Goal: Task Accomplishment & Management: Use online tool/utility

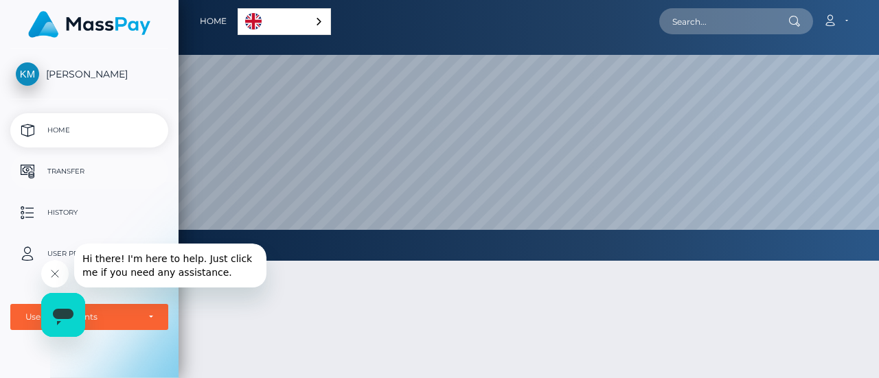
click at [78, 171] on p "Transfer" at bounding box center [89, 171] width 147 height 21
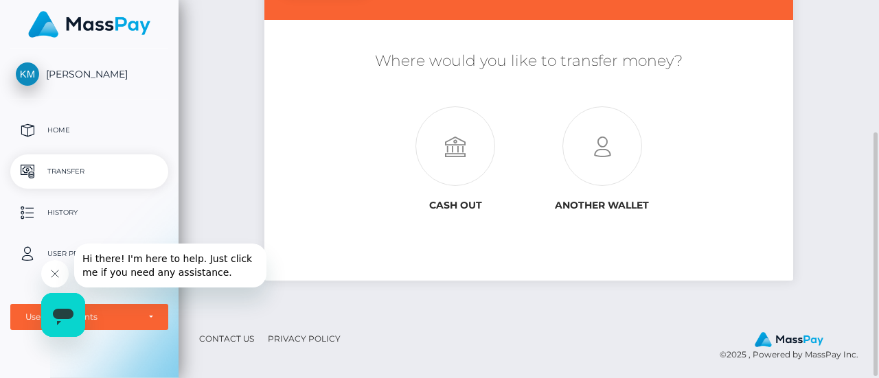
scroll to position [69, 0]
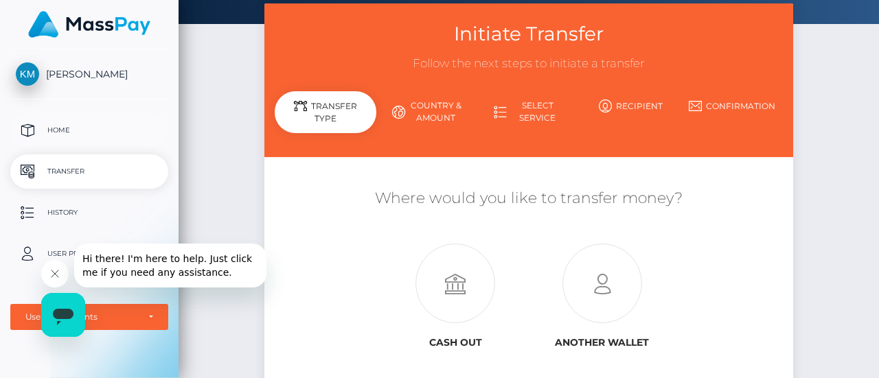
click at [53, 123] on p "Home" at bounding box center [89, 130] width 147 height 21
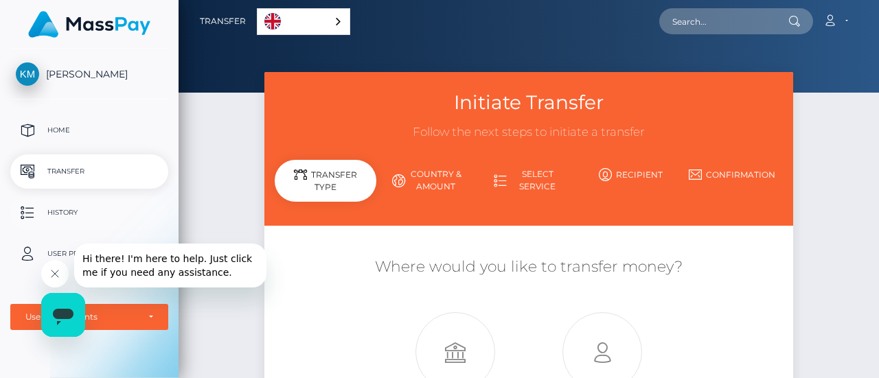
click at [77, 209] on p "History" at bounding box center [89, 213] width 147 height 21
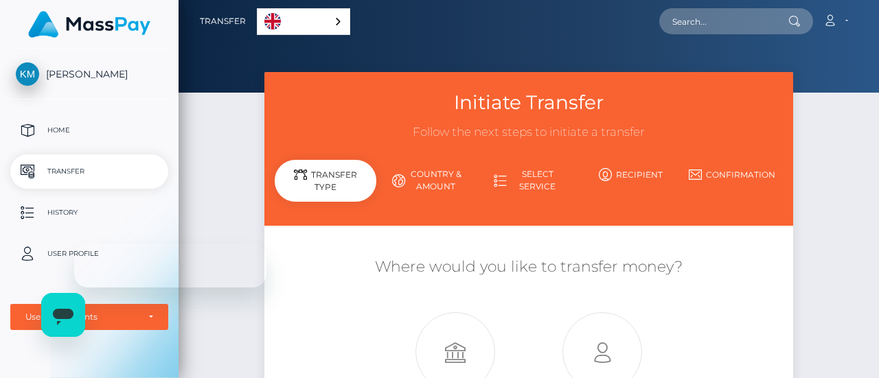
click at [63, 71] on span "[PERSON_NAME]" at bounding box center [89, 74] width 158 height 12
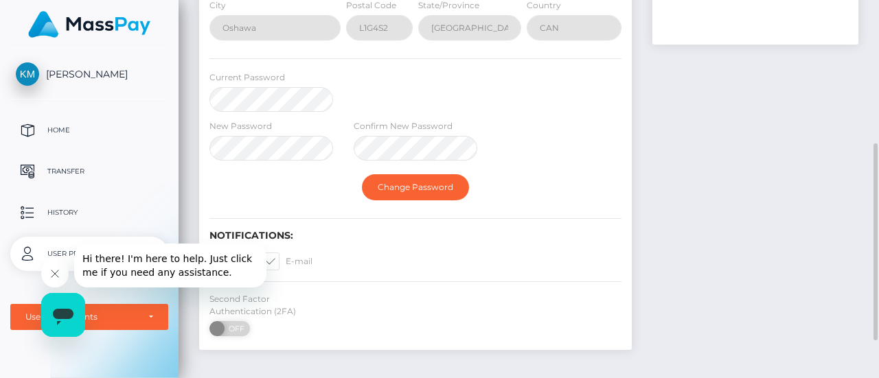
scroll to position [345, 0]
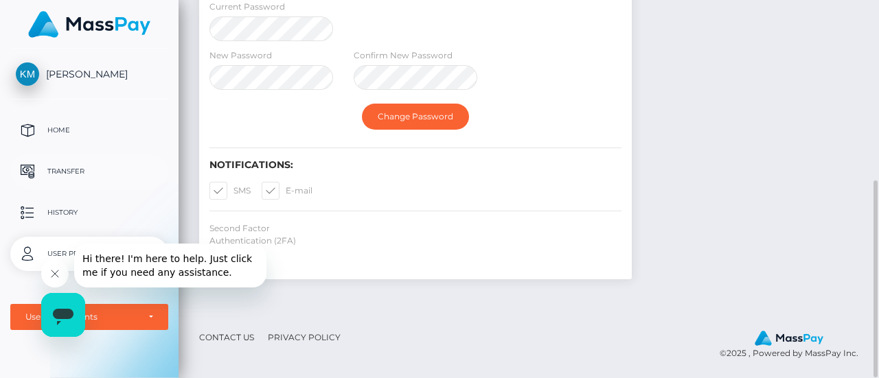
click at [88, 173] on p "Transfer" at bounding box center [89, 171] width 147 height 21
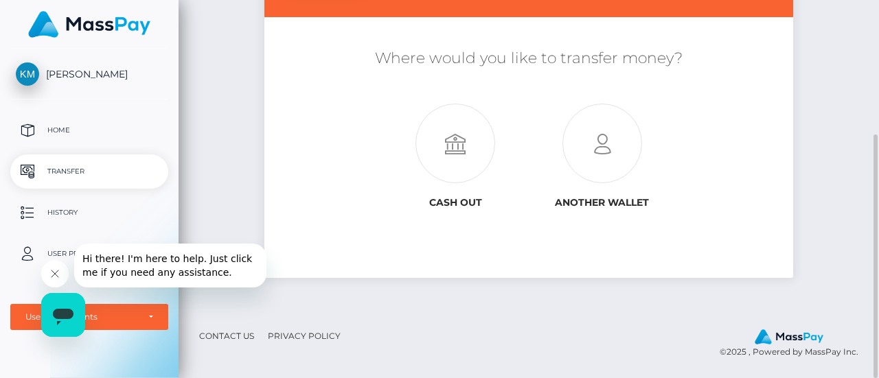
scroll to position [3, 0]
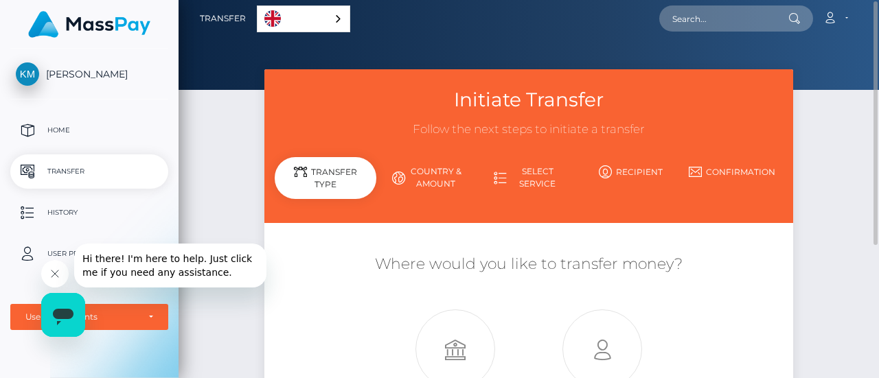
click at [433, 178] on link "Country & Amount" at bounding box center [427, 178] width 102 height 36
click at [699, 165] on link "Confirmation" at bounding box center [732, 172] width 102 height 24
click at [499, 164] on link "Select Service" at bounding box center [529, 178] width 102 height 36
click at [413, 168] on link "Country & Amount" at bounding box center [427, 178] width 102 height 36
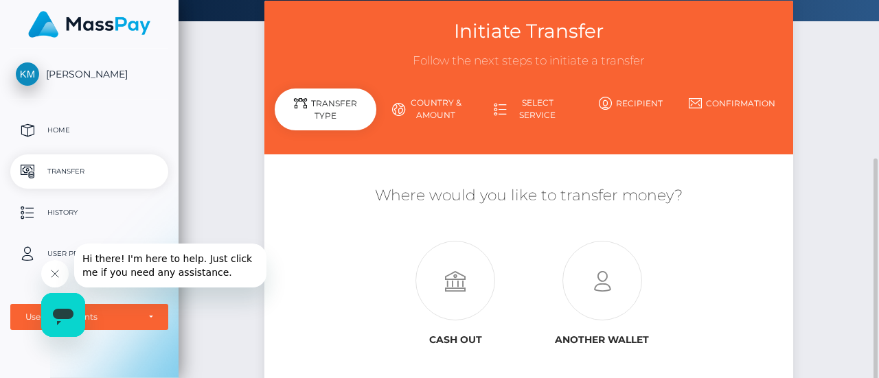
scroll to position [140, 0]
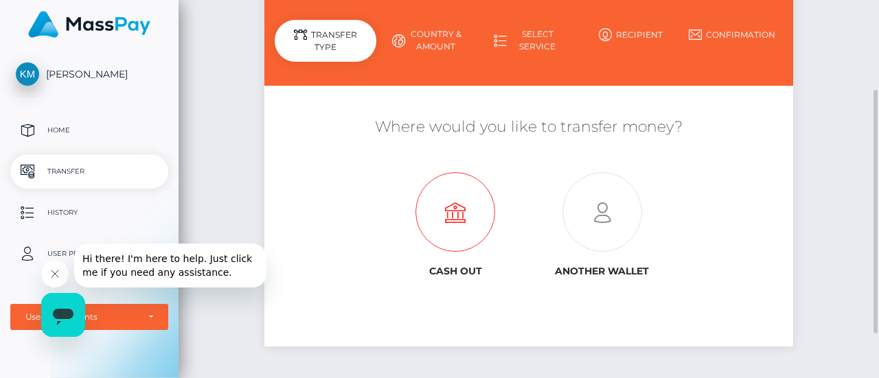
click at [448, 193] on icon at bounding box center [455, 213] width 147 height 80
